Goal: Information Seeking & Learning: Learn about a topic

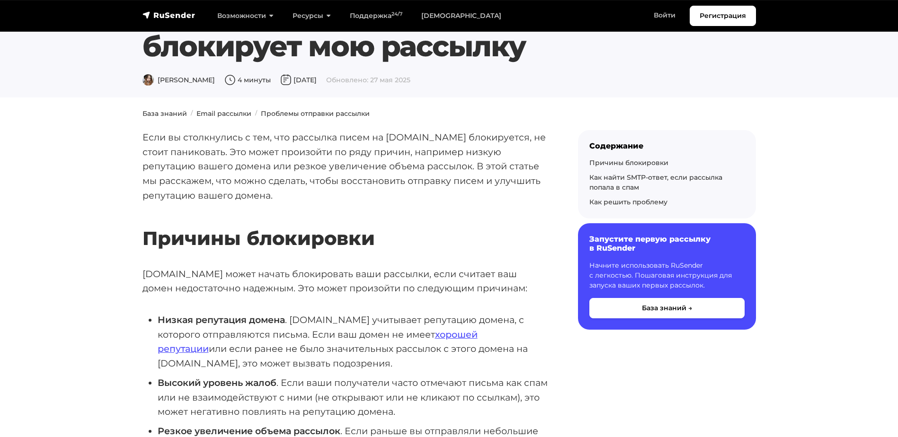
scroll to position [95, 0]
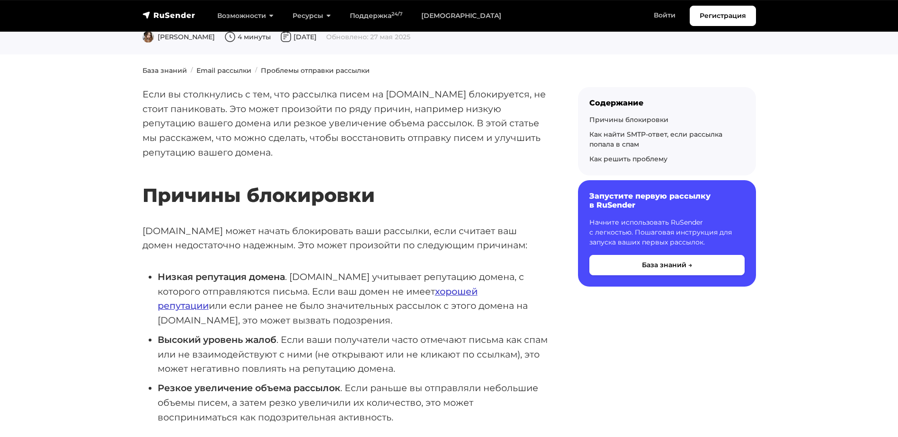
click at [450, 294] on link "хорошей репутации" at bounding box center [318, 299] width 320 height 26
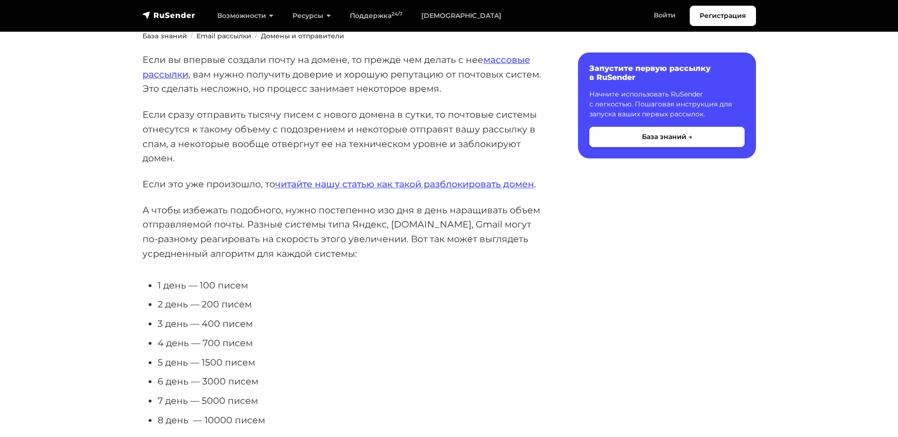
scroll to position [142, 0]
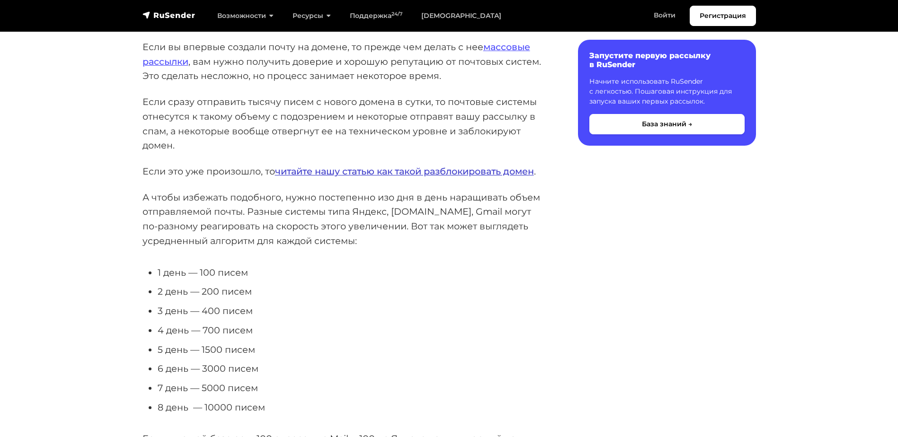
click at [325, 175] on link "читайте нашу статью как такой разблокировать домен" at bounding box center [404, 171] width 259 height 11
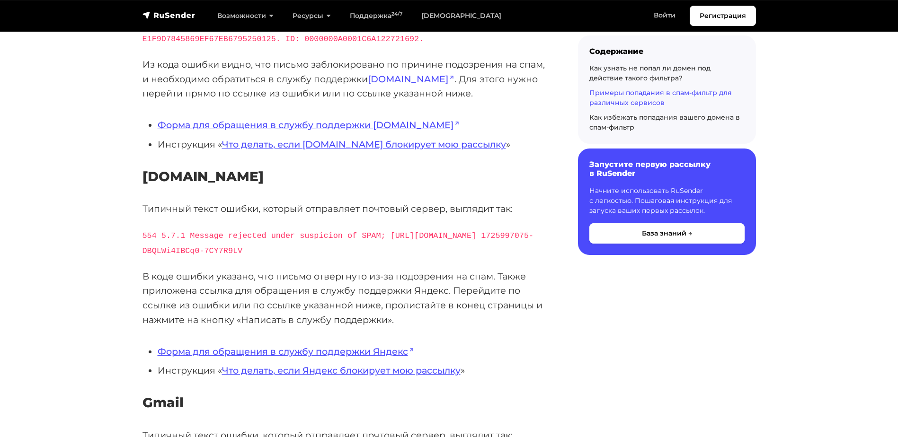
scroll to position [994, 0]
